Goal: Task Accomplishment & Management: Use online tool/utility

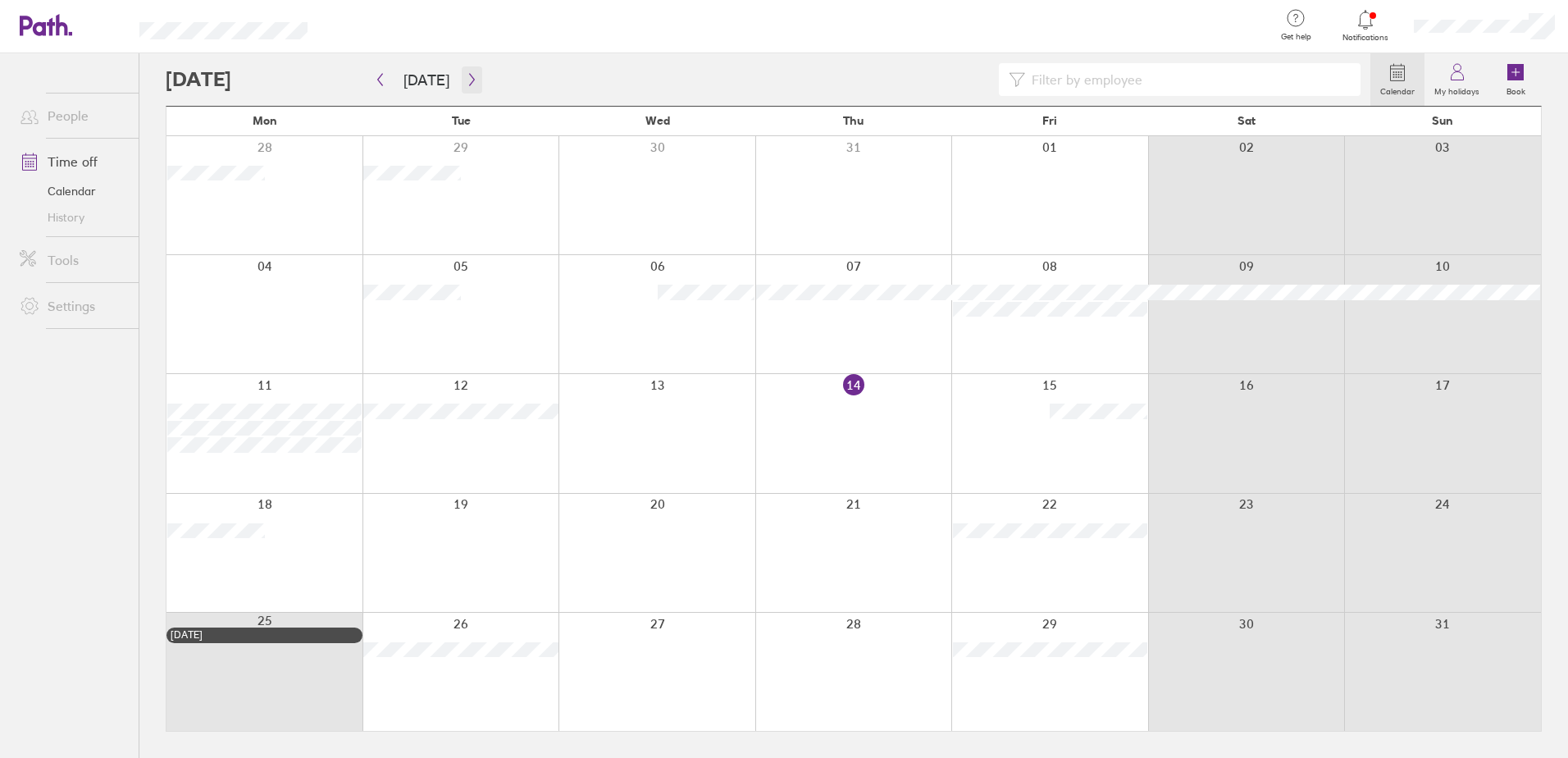
click at [466, 76] on icon "button" at bounding box center [472, 79] width 12 height 13
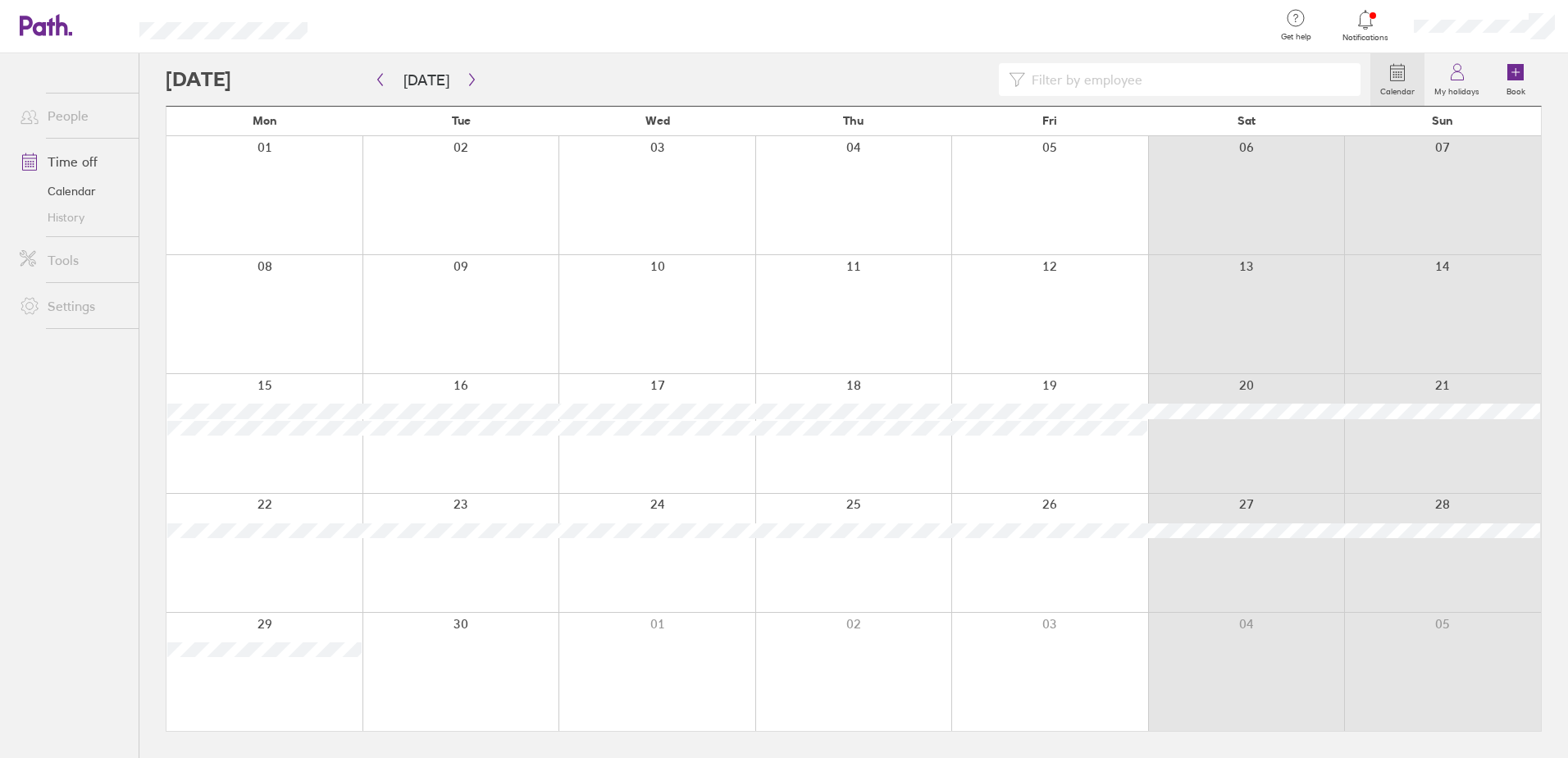
click at [267, 290] on div at bounding box center [265, 314] width 196 height 118
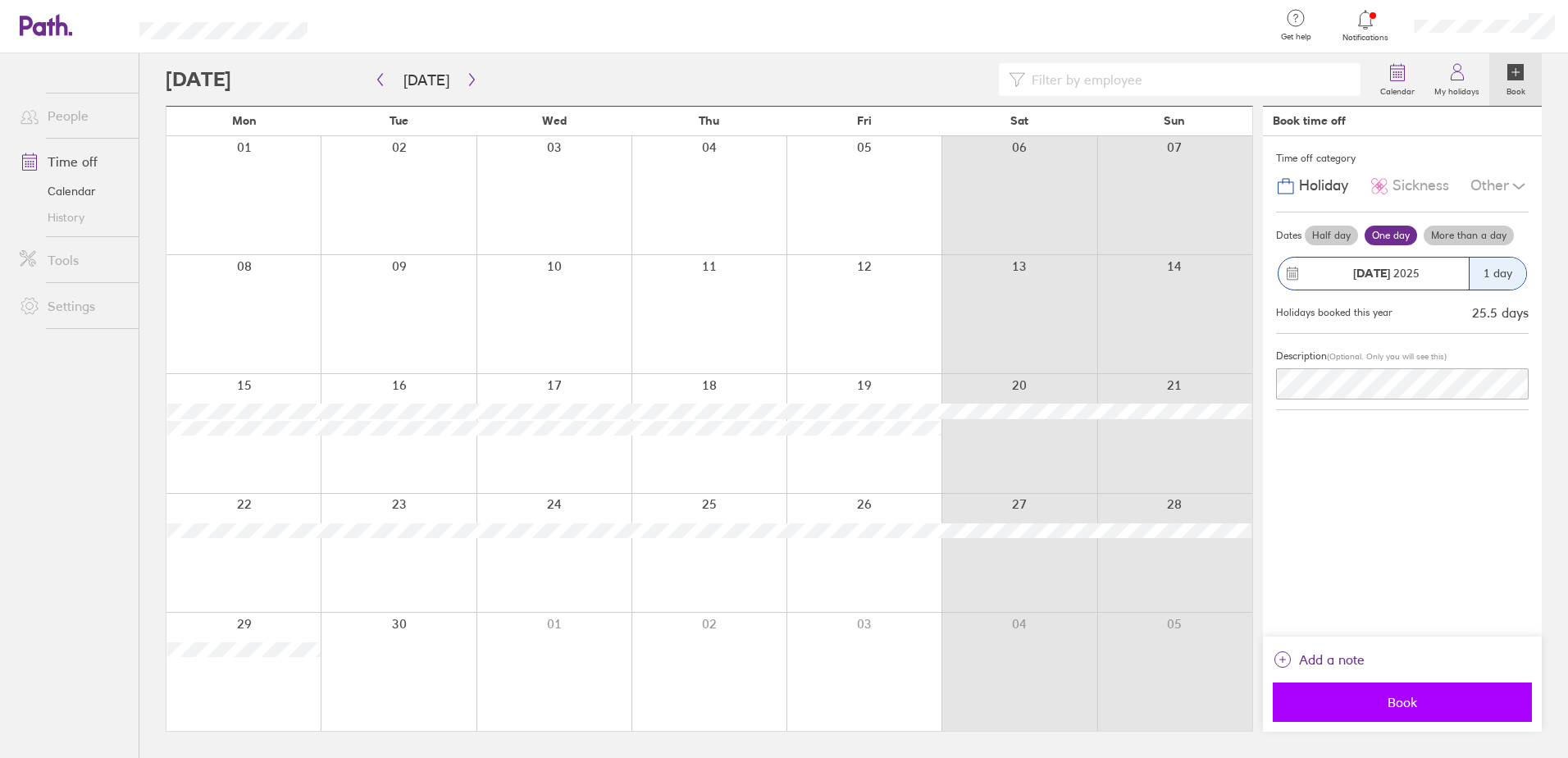
click at [1413, 695] on span "Book" at bounding box center [1402, 702] width 236 height 15
